Goal: Task Accomplishment & Management: Manage account settings

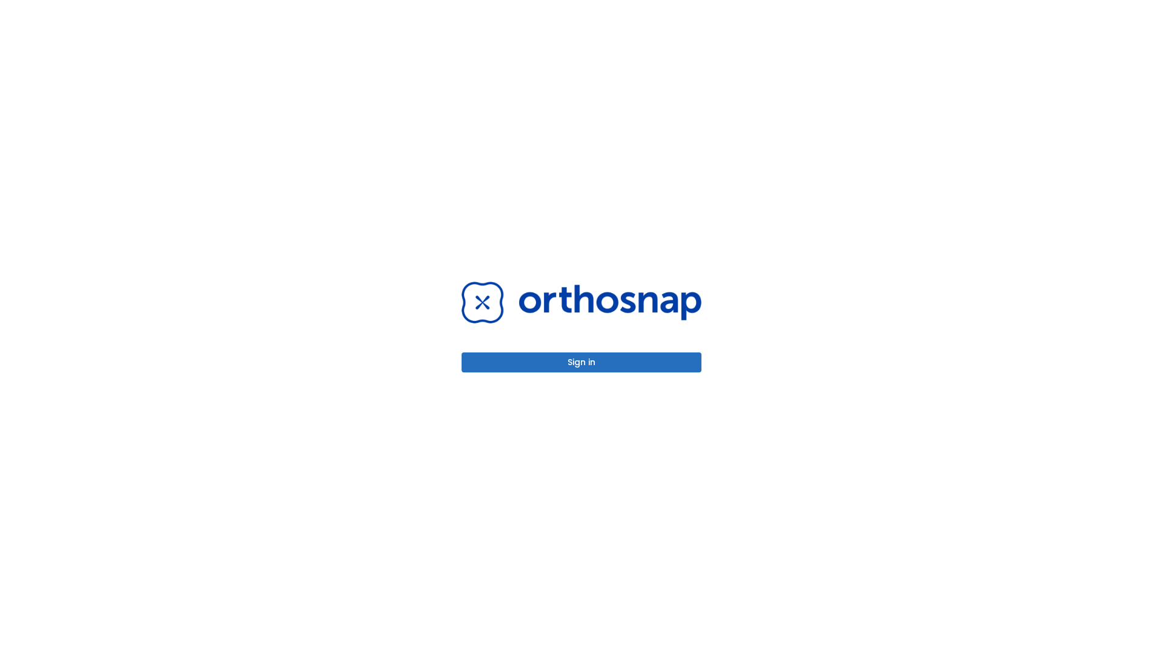
click at [582, 362] on button "Sign in" at bounding box center [582, 363] width 240 height 20
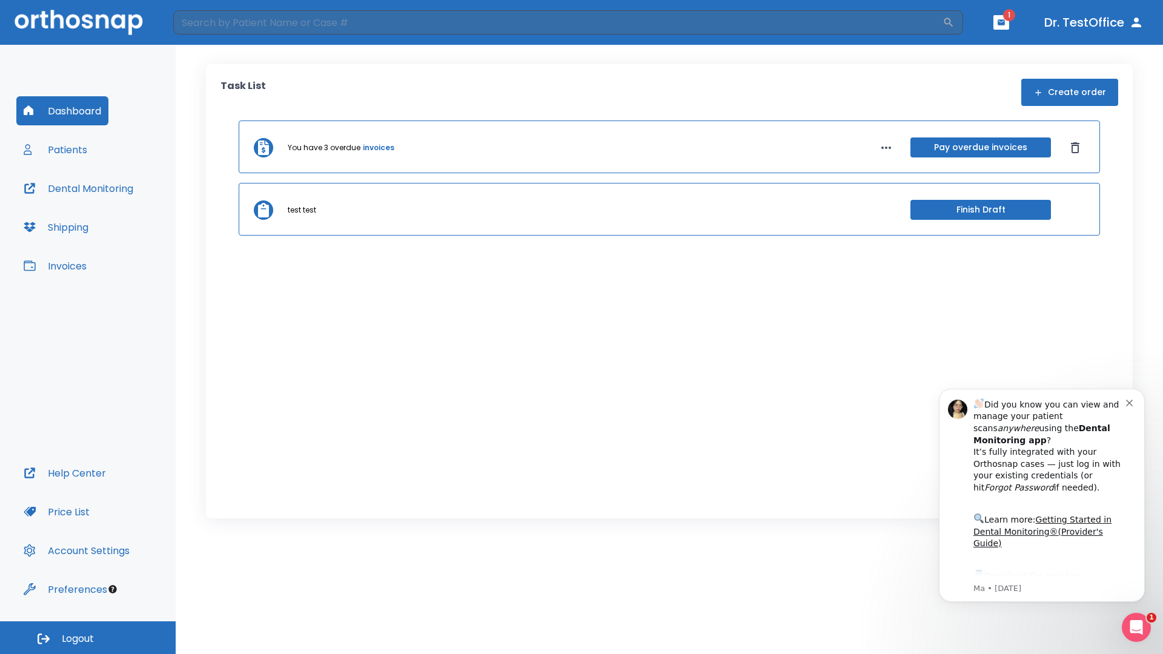
click at [88, 638] on span "Logout" at bounding box center [78, 639] width 32 height 13
